Goal: Task Accomplishment & Management: Use online tool/utility

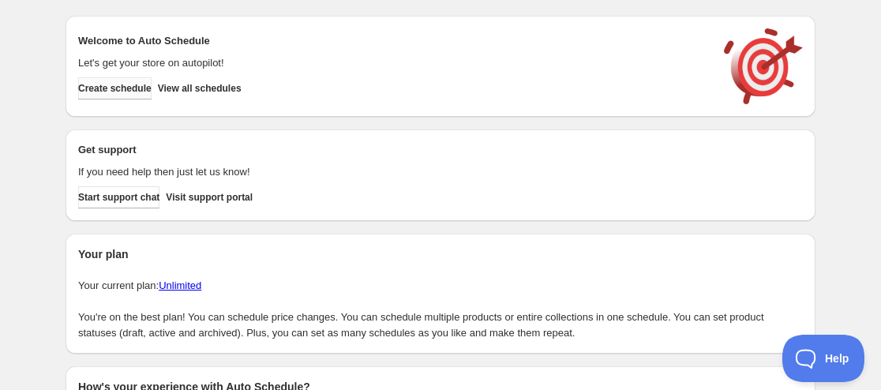
click at [138, 96] on button "Create schedule" at bounding box center [114, 88] width 73 height 22
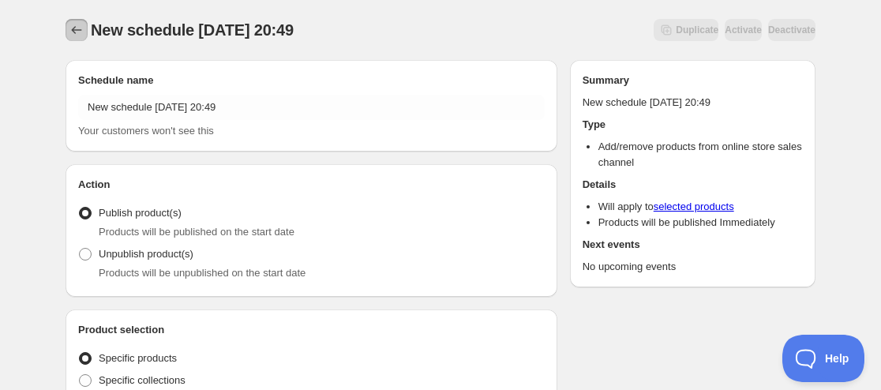
click at [76, 31] on icon "Schedules" at bounding box center [77, 30] width 16 height 16
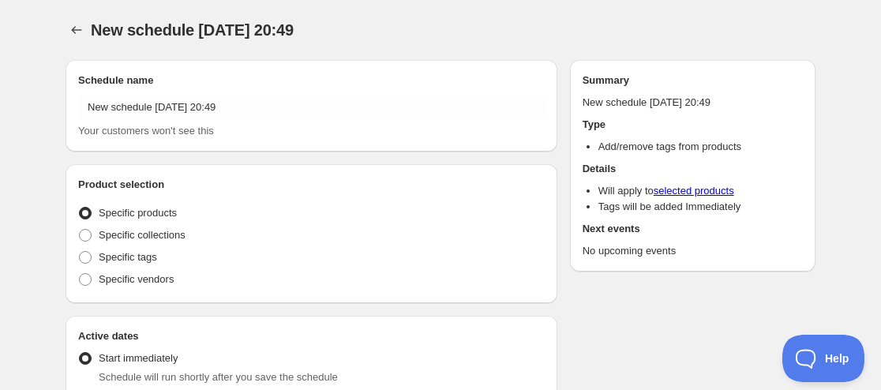
radio input "true"
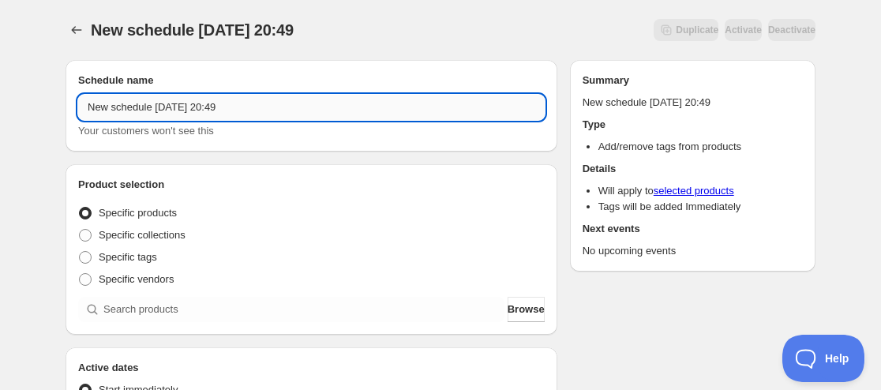
click at [148, 110] on input "New schedule [DATE] 20:49" at bounding box center [311, 107] width 466 height 25
drag, startPoint x: 150, startPoint y: 108, endPoint x: 21, endPoint y: 99, distance: 128.9
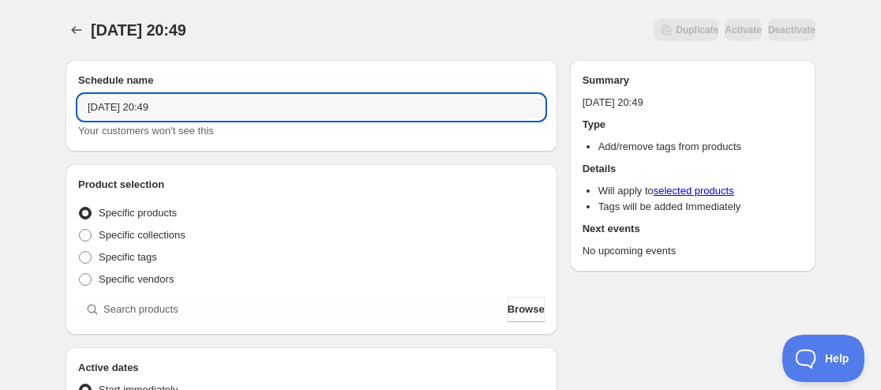
drag, startPoint x: 143, startPoint y: 105, endPoint x: 146, endPoint y: 121, distance: 16.1
click at [144, 108] on input "[DATE] 20:49" at bounding box center [311, 107] width 466 height 25
drag, startPoint x: 169, startPoint y: 111, endPoint x: 350, endPoint y: 118, distance: 180.9
click at [345, 118] on input "[DATE] 20:49" at bounding box center [311, 107] width 466 height 25
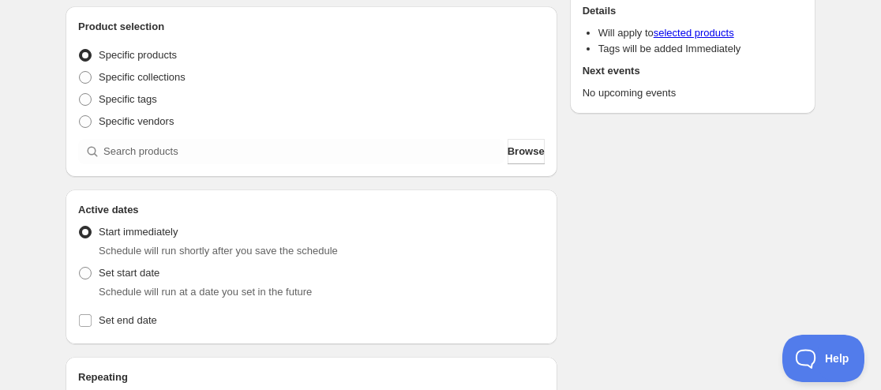
scroll to position [237, 0]
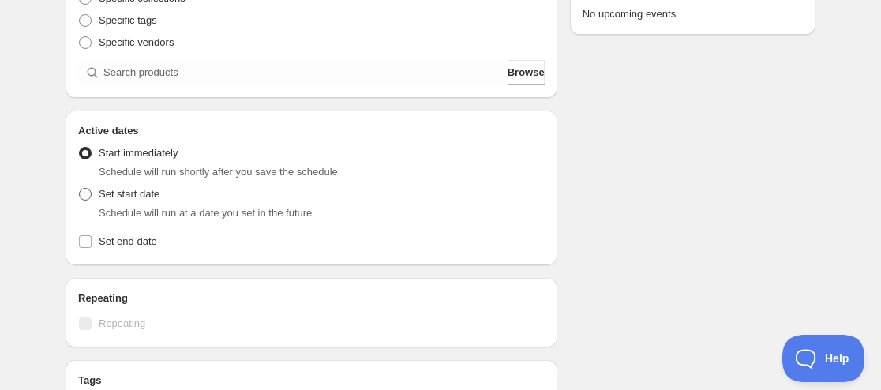
type input "[DATE] 4am"
click at [81, 198] on span at bounding box center [85, 194] width 13 height 13
click at [80, 189] on input "Set start date" at bounding box center [79, 188] width 1 height 1
radio input "true"
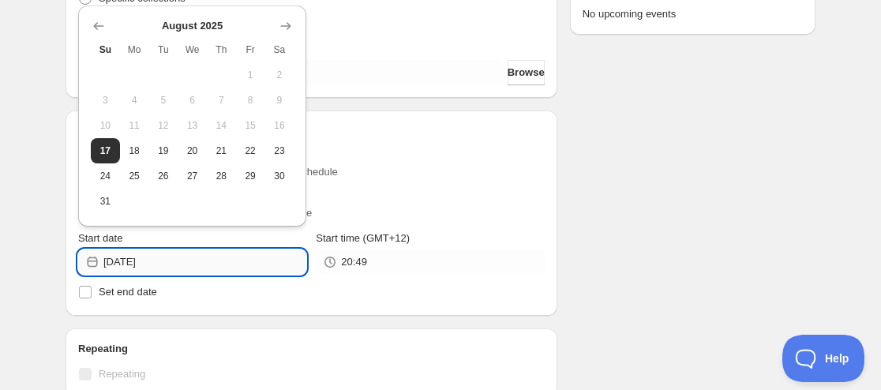
click at [177, 262] on input "[DATE]" at bounding box center [204, 261] width 203 height 25
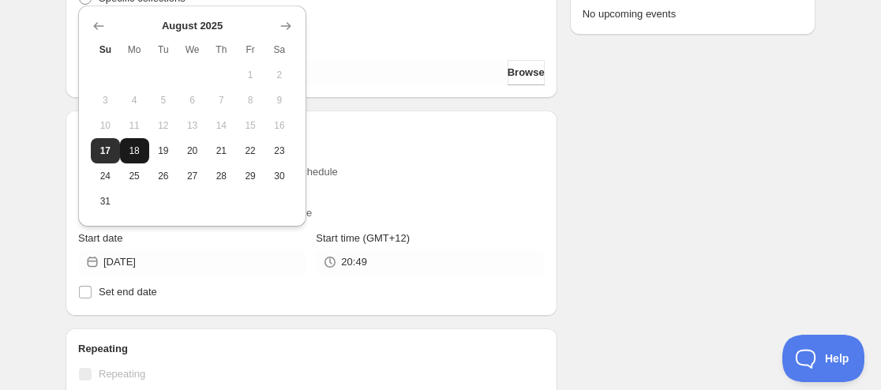
click at [131, 158] on button "18" at bounding box center [134, 150] width 29 height 25
type input "[DATE]"
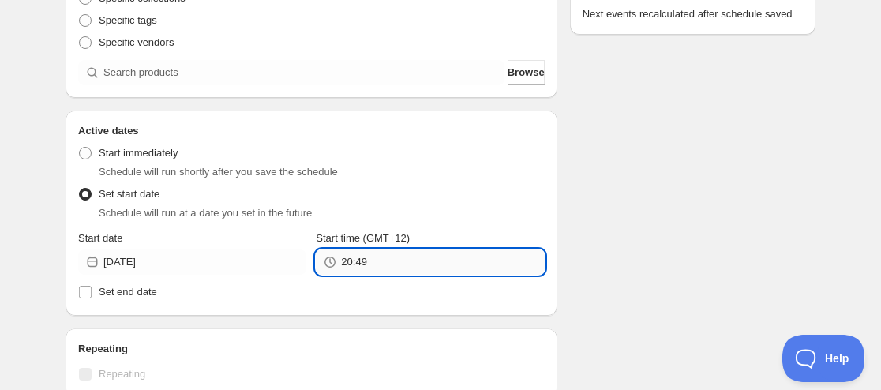
click at [369, 270] on input "20:49" at bounding box center [442, 261] width 203 height 25
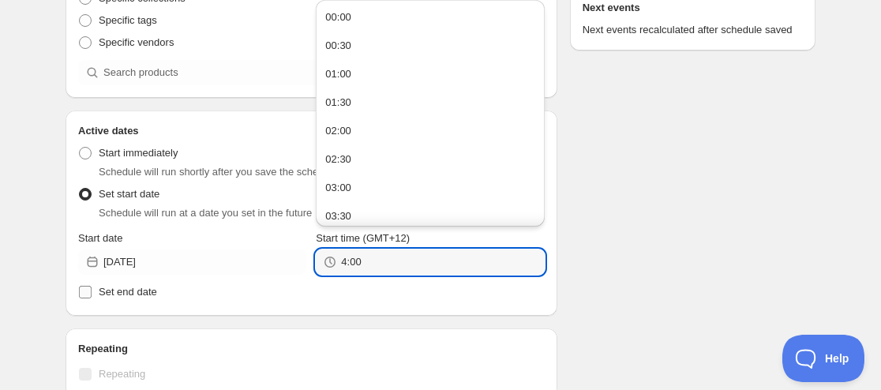
type input "04:00"
click at [114, 284] on span "Set end date" at bounding box center [128, 292] width 58 height 16
click at [92, 286] on input "Set end date" at bounding box center [85, 292] width 13 height 13
checkbox input "true"
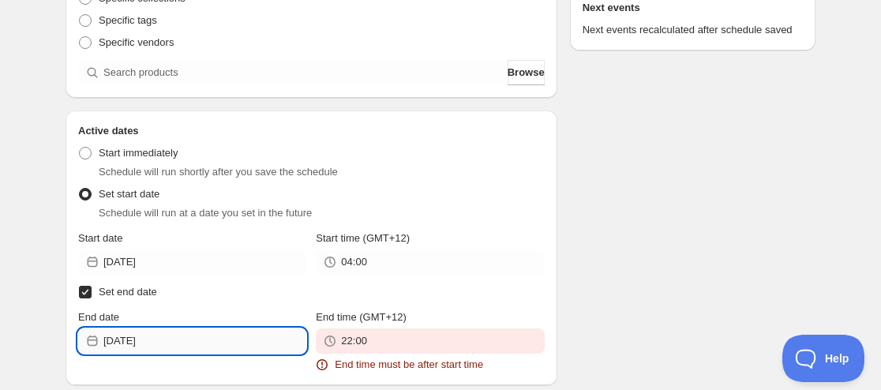
click at [167, 337] on input "[DATE]" at bounding box center [204, 340] width 203 height 25
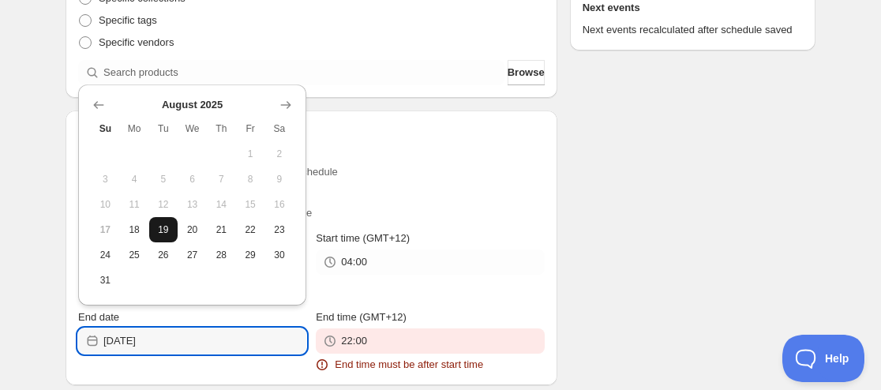
click at [159, 225] on span "19" at bounding box center [163, 229] width 17 height 13
type input "[DATE]"
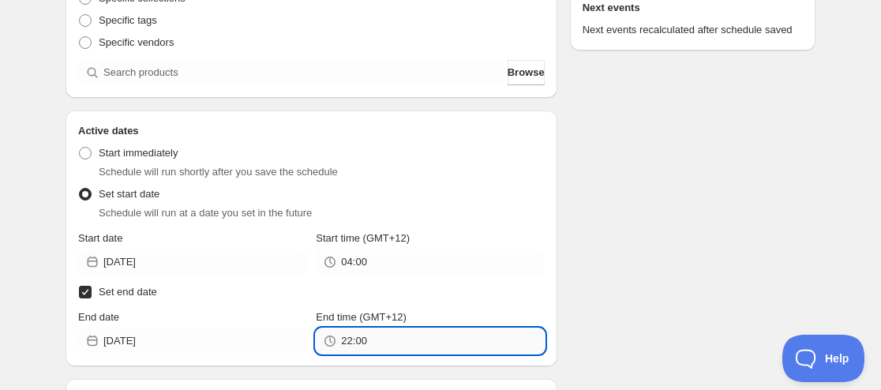
click at [347, 339] on input "22:00" at bounding box center [442, 340] width 203 height 25
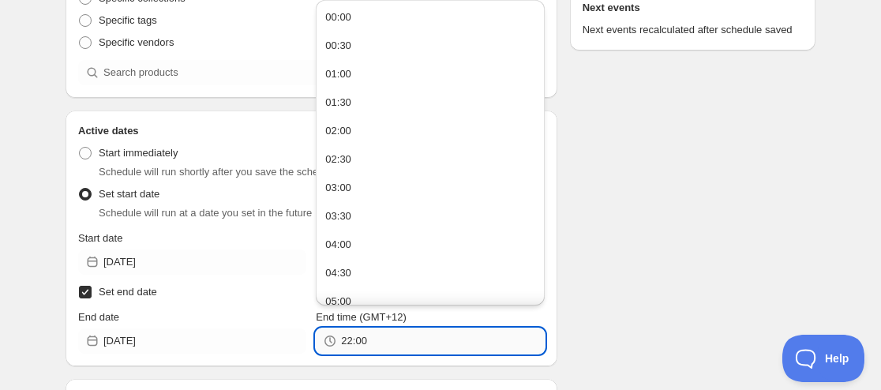
paste input "4"
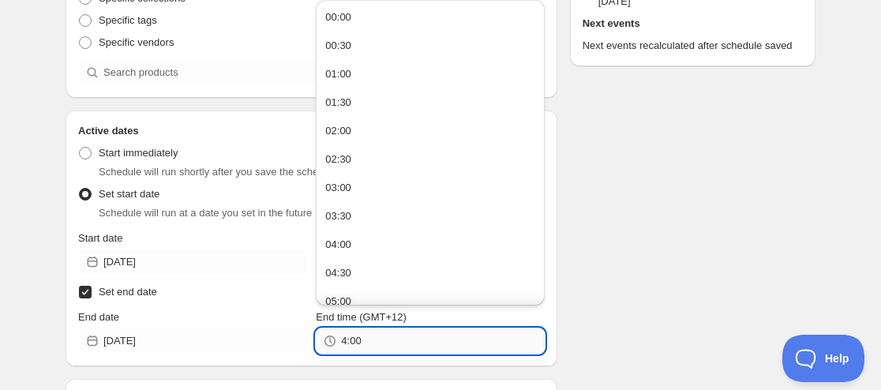
click at [423, 350] on input "4:00" at bounding box center [442, 340] width 203 height 25
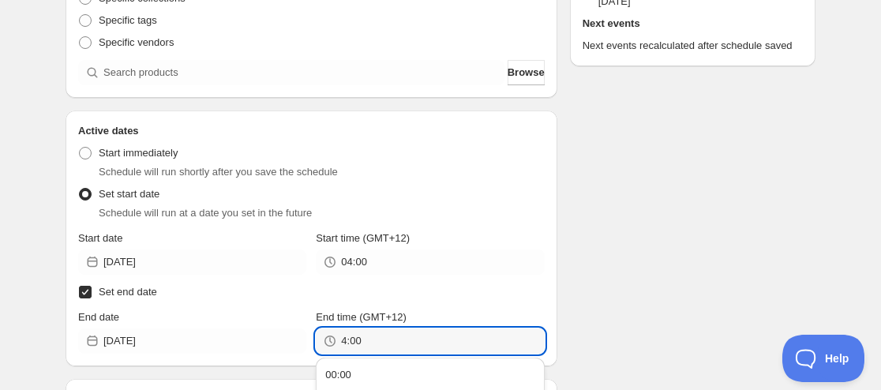
scroll to position [474, 0]
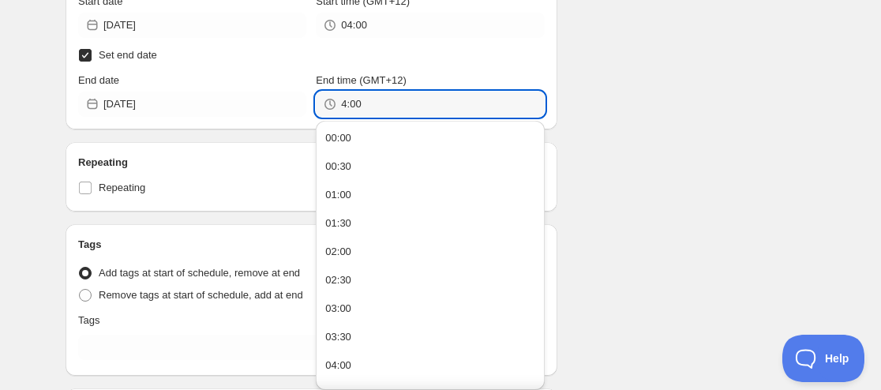
type input "04:00"
click at [195, 205] on div "Repeating Repeating" at bounding box center [312, 176] width 492 height 69
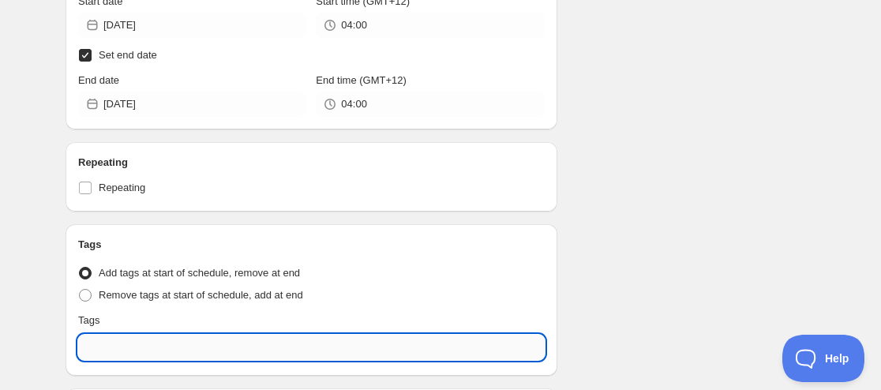
click at [126, 348] on input "text" at bounding box center [311, 347] width 466 height 25
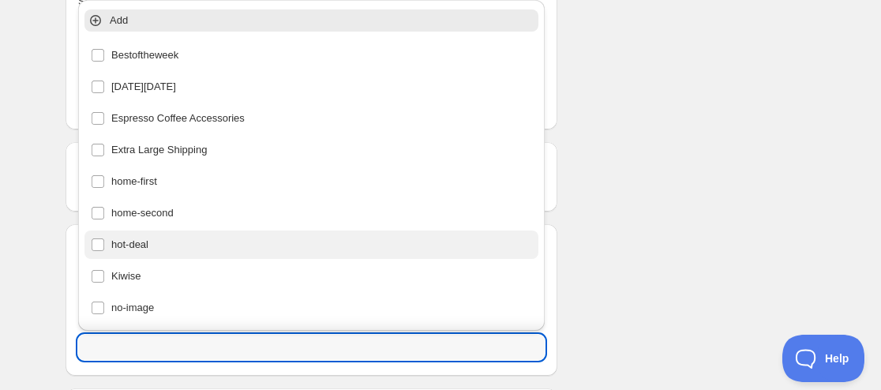
click at [154, 244] on div "hot-deal" at bounding box center [311, 245] width 441 height 22
type input "hot-deal"
checkbox input "true"
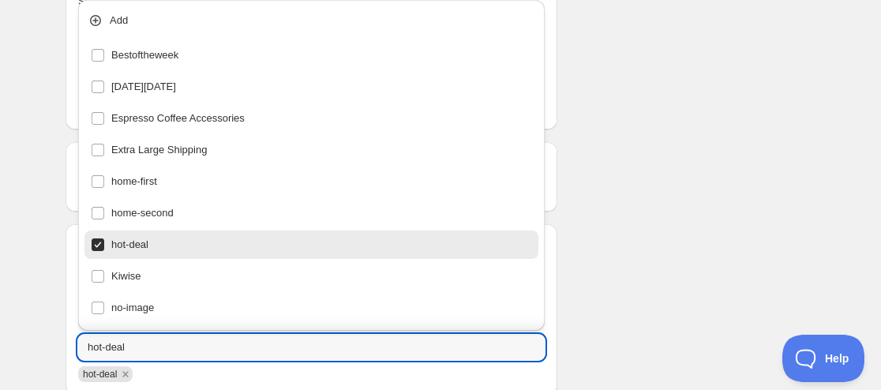
click at [144, 252] on div "hot-deal" at bounding box center [311, 245] width 441 height 22
checkbox input "false"
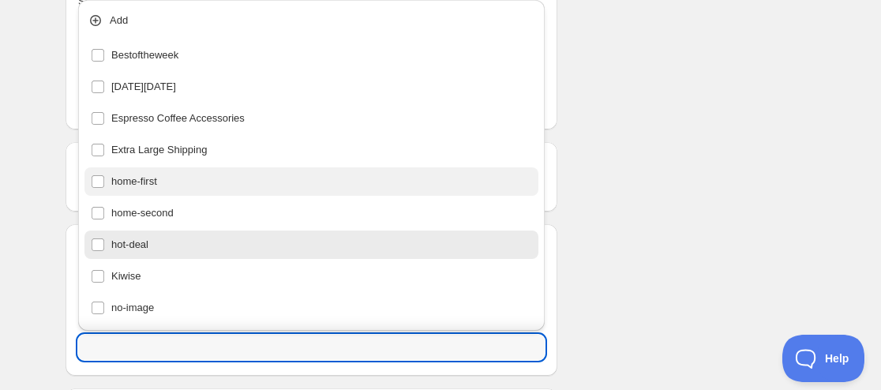
click at [155, 185] on div "home-first" at bounding box center [311, 181] width 441 height 22
type input "home-first"
checkbox input "true"
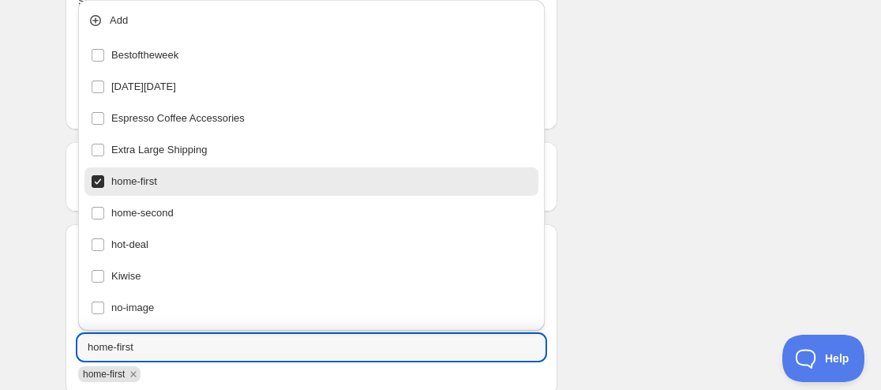
click at [639, 193] on div "Schedule name [DATE] 4am Your customers won't see this Product selection Entity…" at bounding box center [434, 73] width 762 height 998
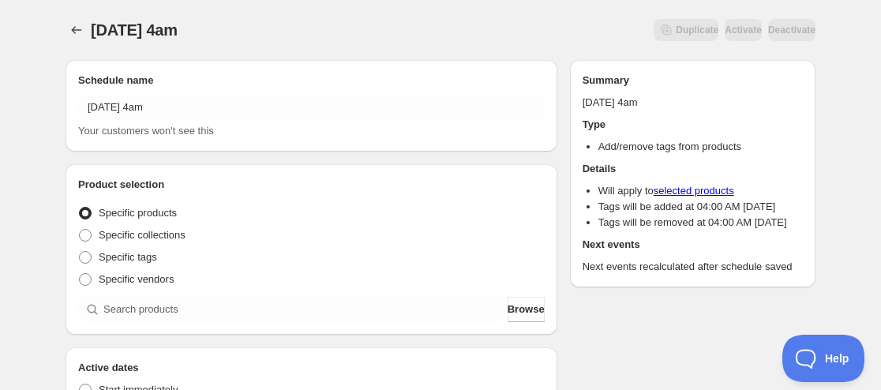
scroll to position [158, 0]
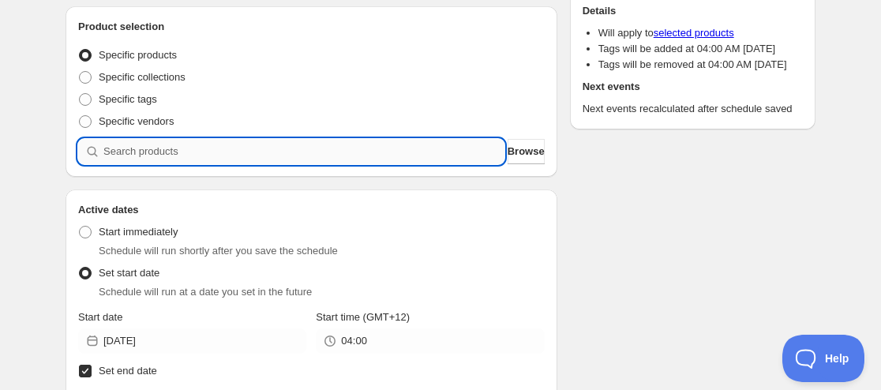
click at [159, 159] on input "search" at bounding box center [303, 151] width 401 height 25
paste input "CNH24153"
type input "CNH24153"
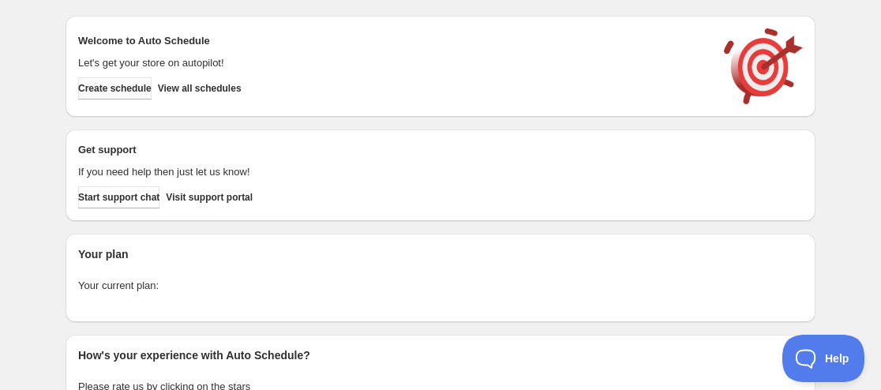
click at [118, 88] on span "Create schedule" at bounding box center [114, 88] width 73 height 13
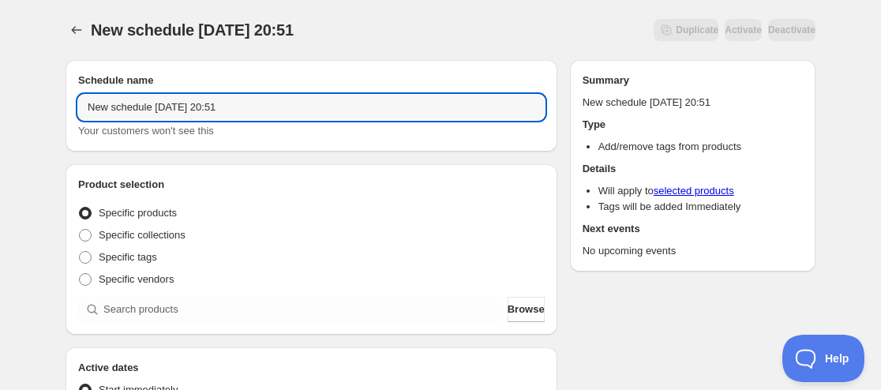
drag, startPoint x: 148, startPoint y: 108, endPoint x: 73, endPoint y: 125, distance: 76.8
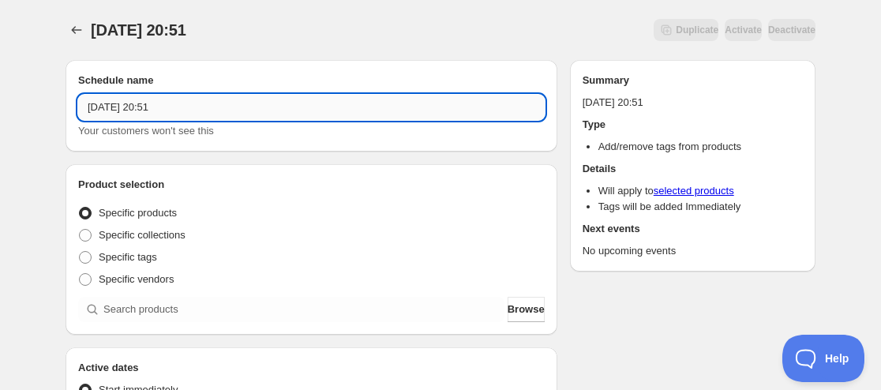
click at [140, 110] on input "[DATE] 20:51" at bounding box center [311, 107] width 466 height 25
drag, startPoint x: 168, startPoint y: 111, endPoint x: 356, endPoint y: 113, distance: 187.9
click at [354, 112] on input "[DATE] 20:51" at bounding box center [311, 107] width 466 height 25
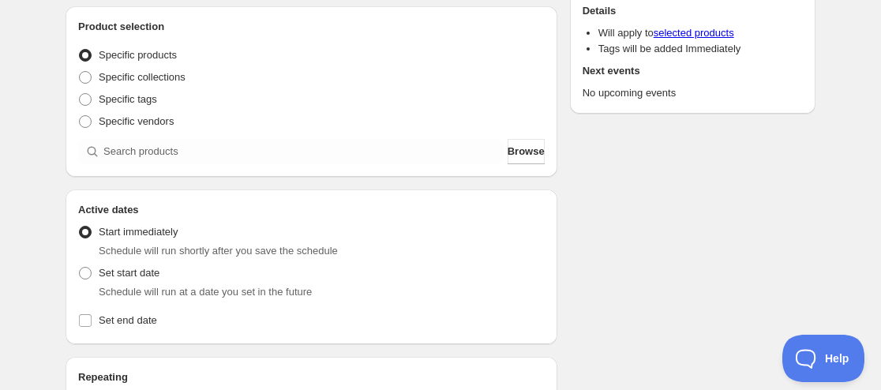
scroll to position [237, 0]
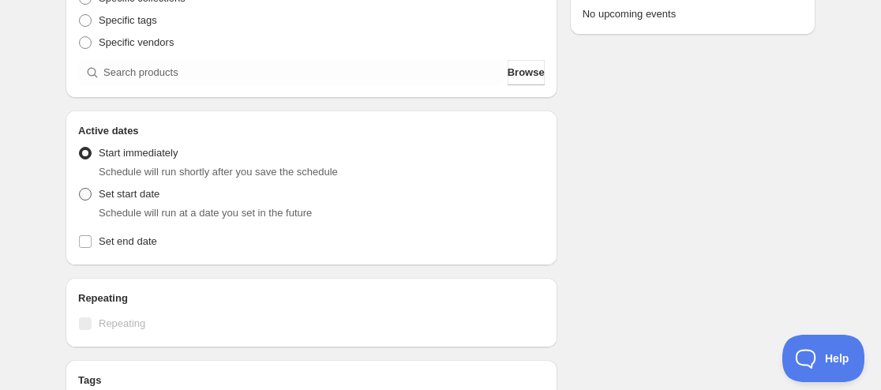
type input "[DATE] 11am"
click at [98, 201] on label "Set start date" at bounding box center [118, 194] width 81 height 22
click at [80, 189] on input "Set start date" at bounding box center [79, 188] width 1 height 1
radio input "true"
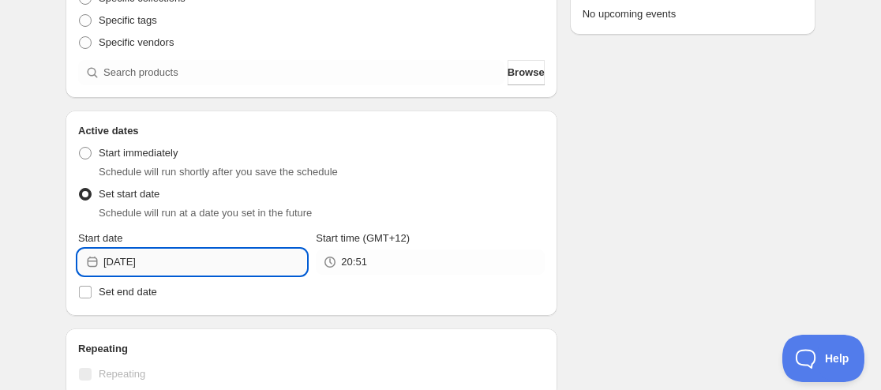
click at [177, 264] on input "[DATE]" at bounding box center [204, 261] width 203 height 25
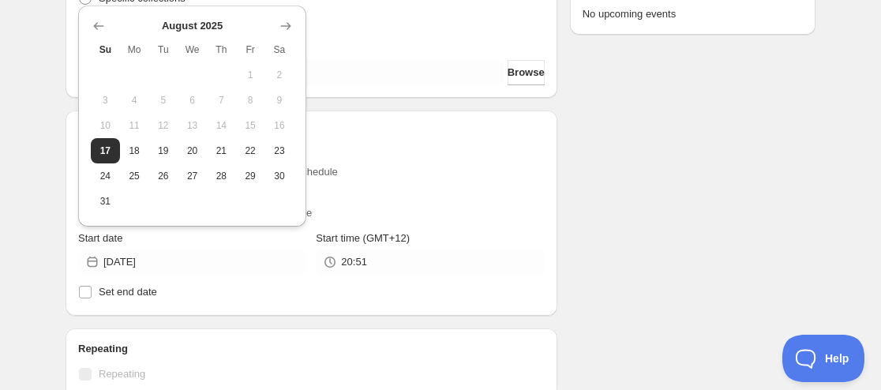
drag, startPoint x: 131, startPoint y: 148, endPoint x: 306, endPoint y: 249, distance: 201.9
click at [131, 149] on span "18" at bounding box center [134, 150] width 17 height 13
type input "[DATE]"
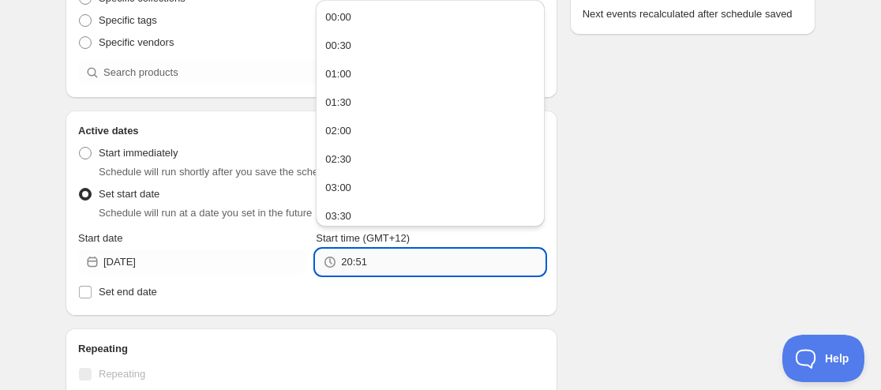
click at [355, 257] on input "20:51" at bounding box center [442, 261] width 203 height 25
type input "11:00"
click at [137, 291] on span "Set end date" at bounding box center [128, 292] width 58 height 12
click at [92, 291] on input "Set end date" at bounding box center [85, 292] width 13 height 13
checkbox input "true"
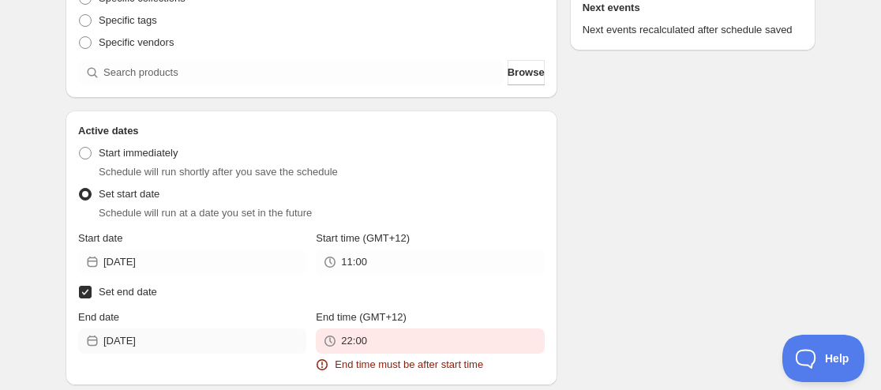
click at [175, 321] on div "End date" at bounding box center [192, 317] width 228 height 16
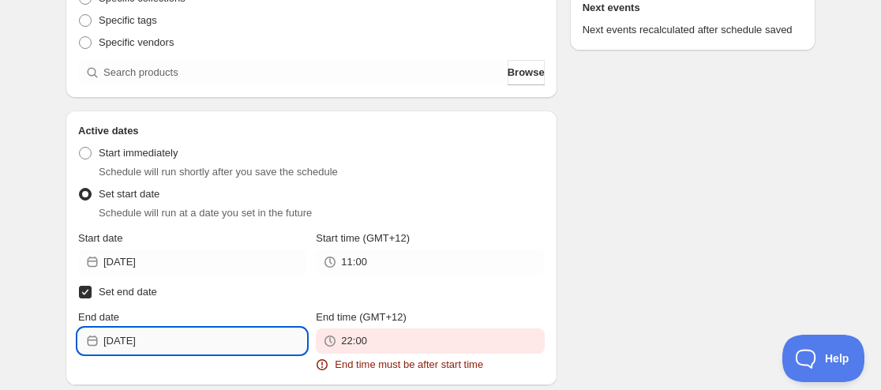
click at [178, 348] on input "[DATE]" at bounding box center [204, 340] width 203 height 25
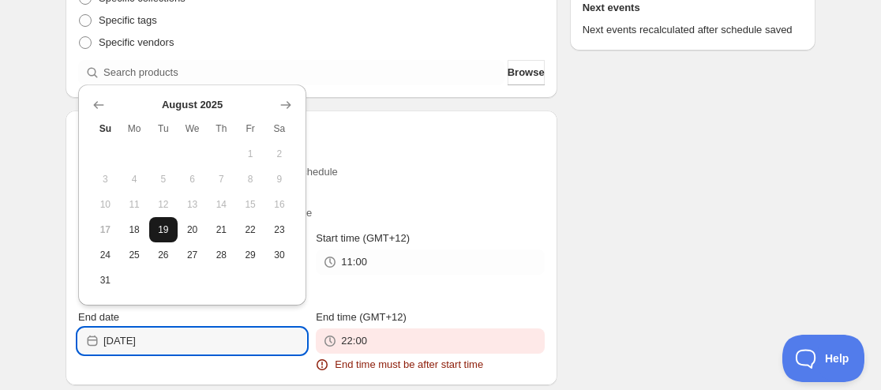
click at [163, 230] on span "19" at bounding box center [163, 229] width 17 height 13
type input "[DATE]"
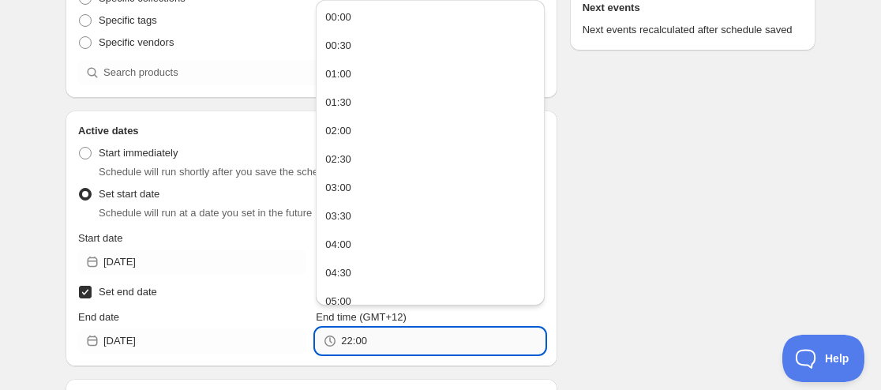
click at [386, 338] on input "22:00" at bounding box center [442, 340] width 203 height 25
paste input "11"
type input "11:00"
click at [578, 292] on div "Schedule name [DATE] 11am Your customers won't see this Product selection Entit…" at bounding box center [434, 300] width 762 height 979
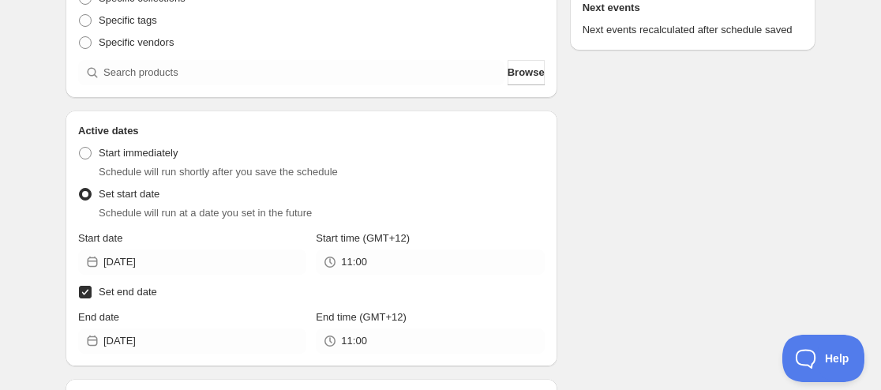
scroll to position [316, 0]
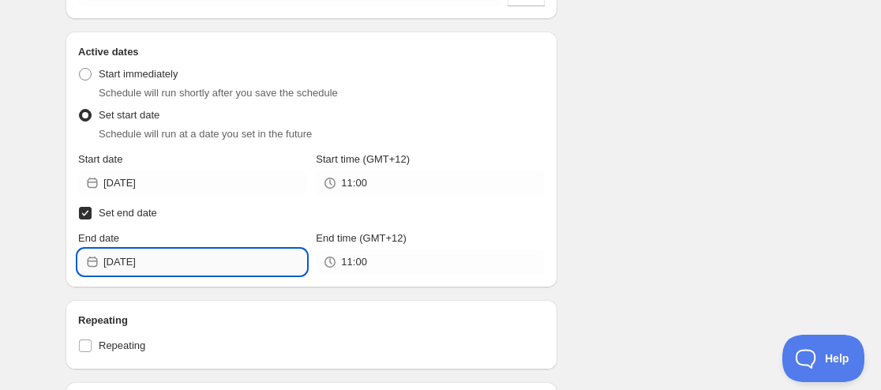
click at [132, 264] on input "[DATE]" at bounding box center [204, 261] width 203 height 25
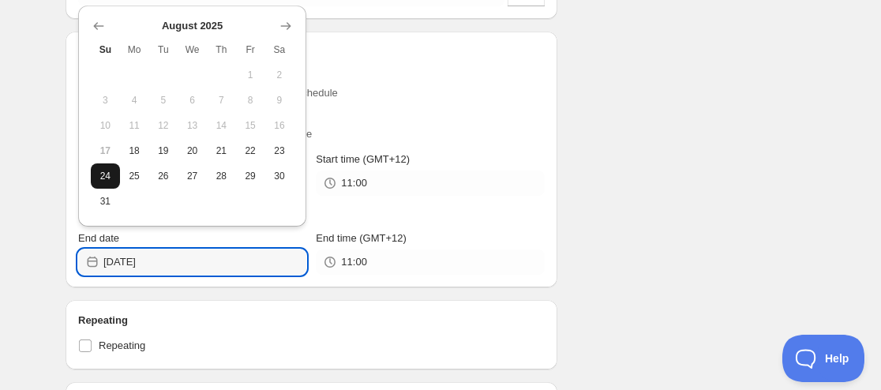
click at [103, 170] on span "24" at bounding box center [105, 176] width 17 height 13
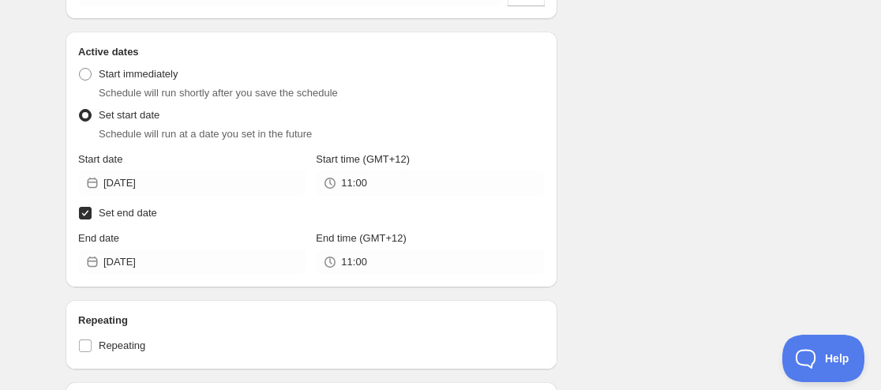
type input "[DATE]"
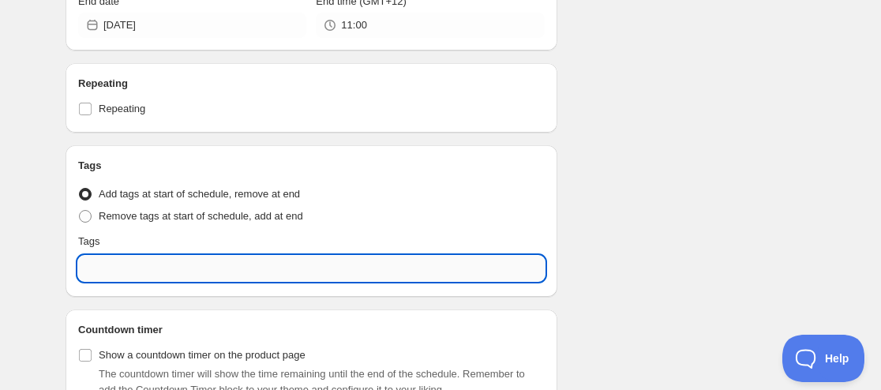
click at [190, 264] on input "text" at bounding box center [311, 268] width 466 height 25
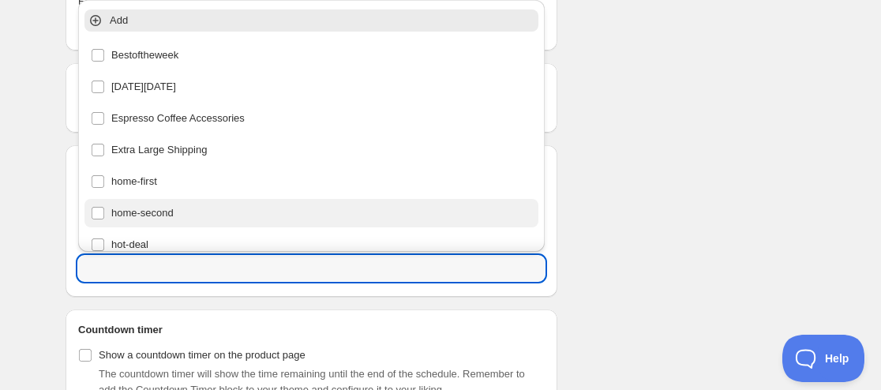
click at [156, 205] on div "home-second" at bounding box center [311, 213] width 441 height 22
type input "home-second"
checkbox input "true"
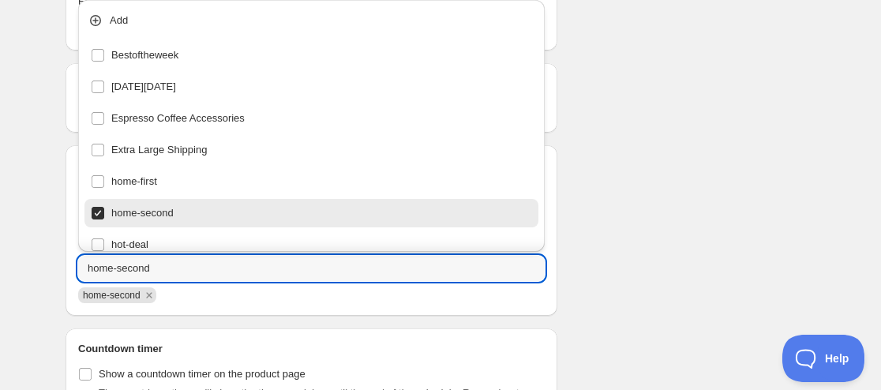
drag, startPoint x: 687, startPoint y: 111, endPoint x: 688, endPoint y: 102, distance: 8.7
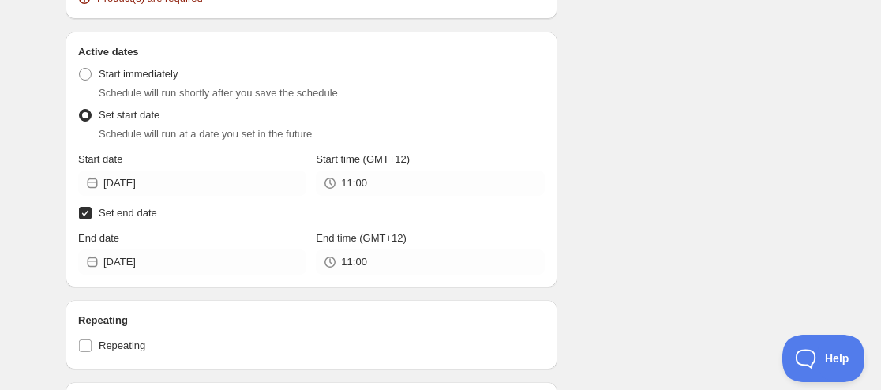
scroll to position [207, 0]
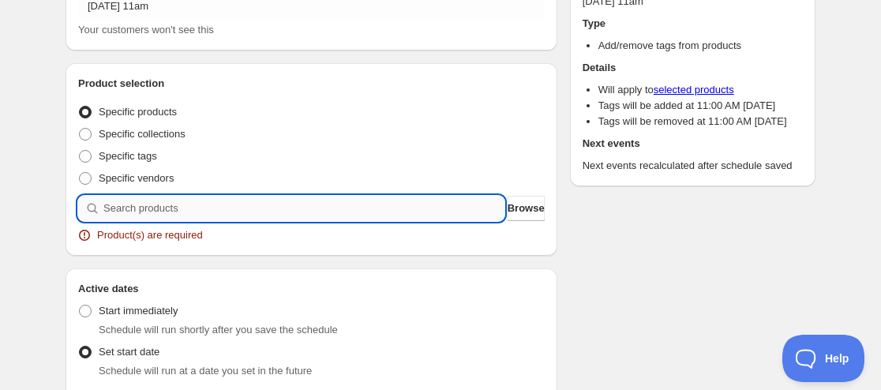
click at [235, 205] on input "search" at bounding box center [303, 208] width 401 height 25
paste input "search"
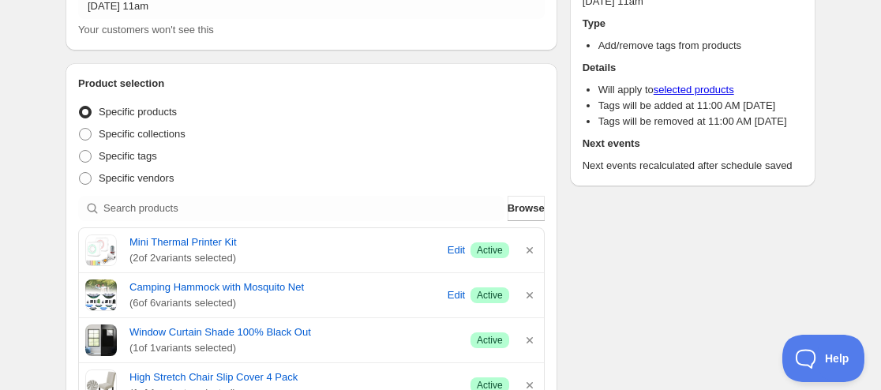
scroll to position [0, 0]
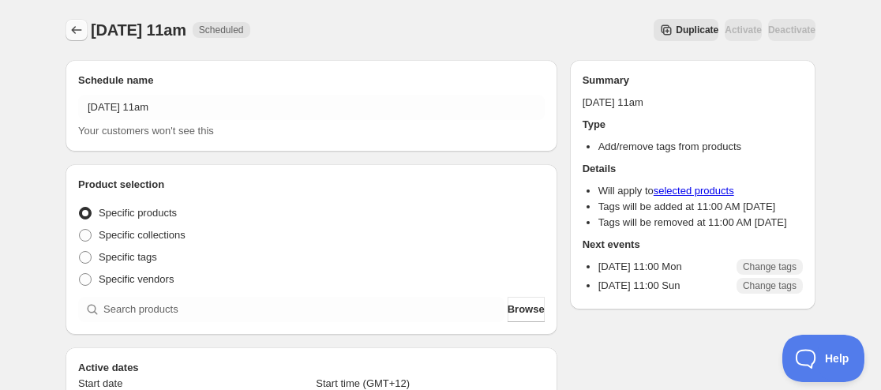
click at [80, 35] on icon "Schedules" at bounding box center [77, 30] width 16 height 16
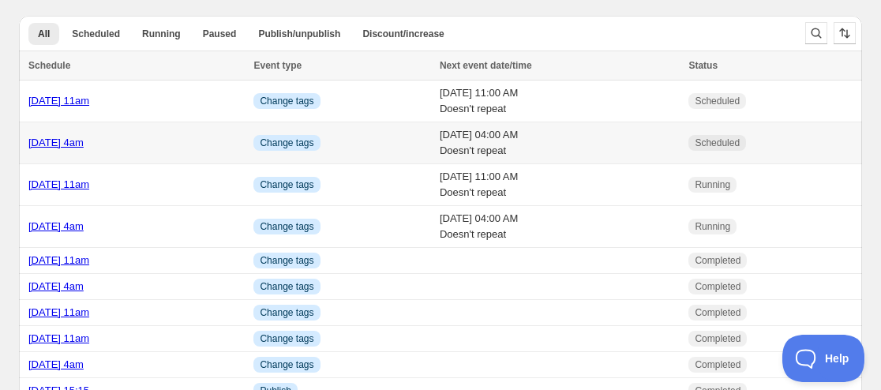
click at [84, 142] on link "[DATE] 4am" at bounding box center [55, 143] width 55 height 12
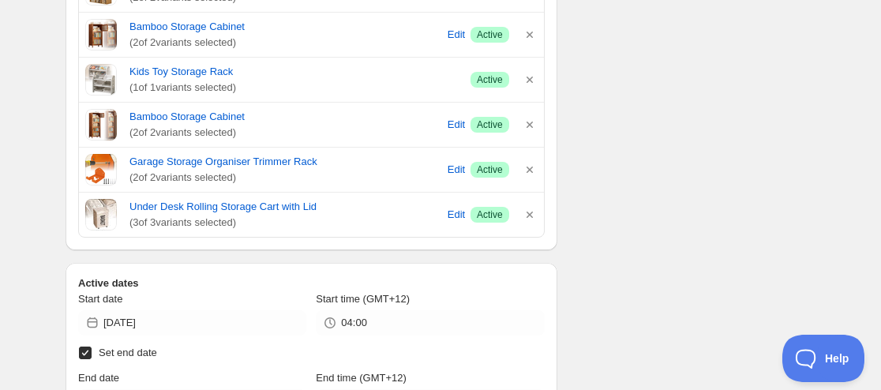
scroll to position [947, 0]
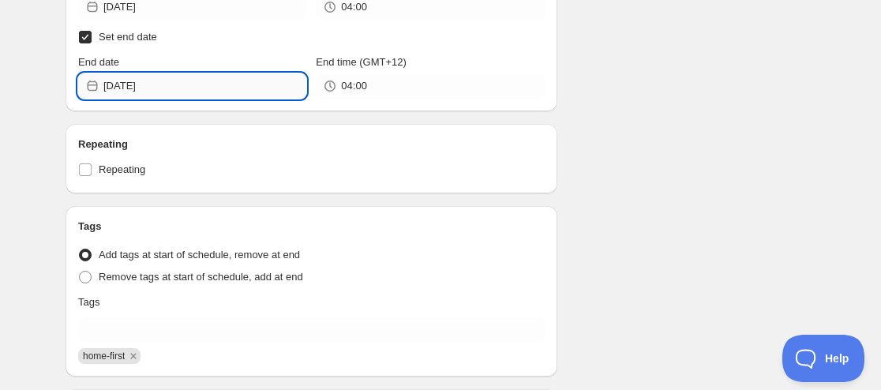
drag, startPoint x: 167, startPoint y: 81, endPoint x: 167, endPoint y: 90, distance: 9.5
click at [166, 81] on input "[DATE]" at bounding box center [204, 85] width 203 height 25
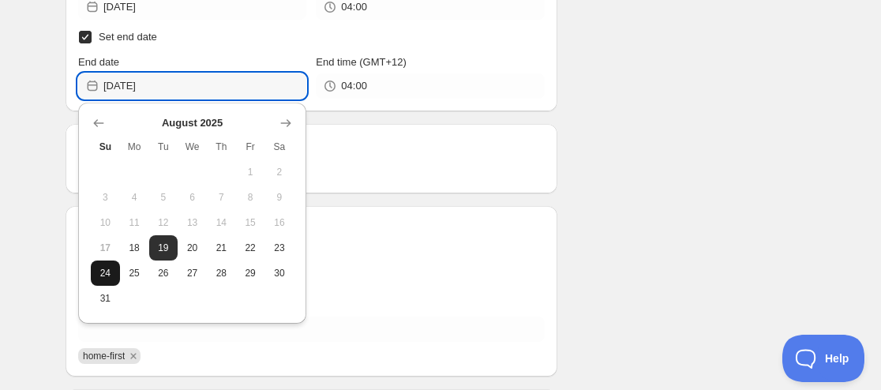
click at [107, 272] on span "24" at bounding box center [105, 273] width 17 height 13
type input "[DATE]"
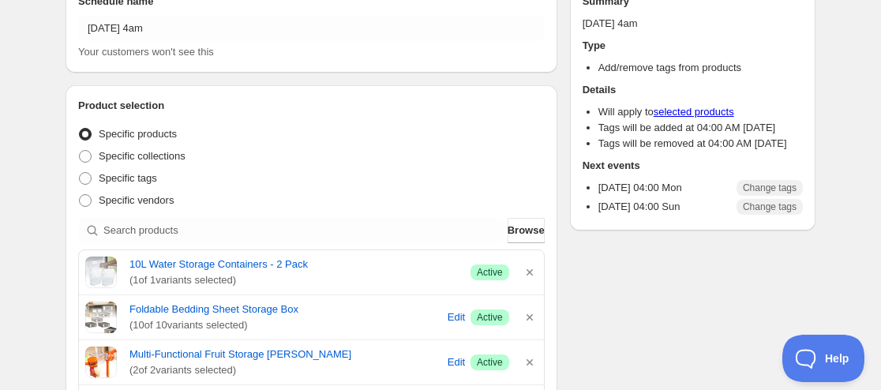
scroll to position [0, 0]
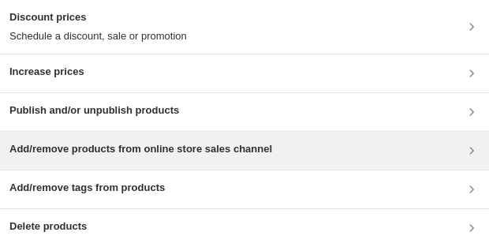
click at [79, 157] on div "Add/remove products from online store sales channel" at bounding box center [140, 150] width 263 height 19
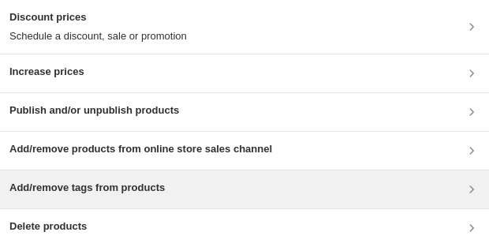
click at [89, 185] on h3 "Add/remove tags from products" at bounding box center [86, 188] width 155 height 16
click at [106, 197] on div "Add/remove tags from products" at bounding box center [86, 189] width 155 height 19
